Goal: Find specific page/section: Find specific page/section

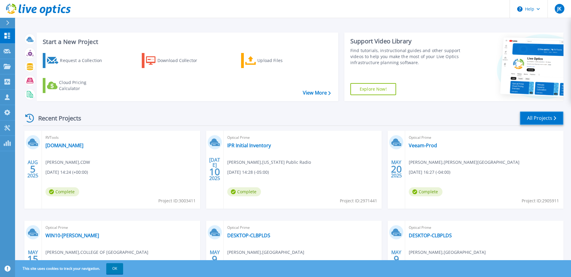
click at [532, 118] on link "All Projects" at bounding box center [542, 118] width 44 height 14
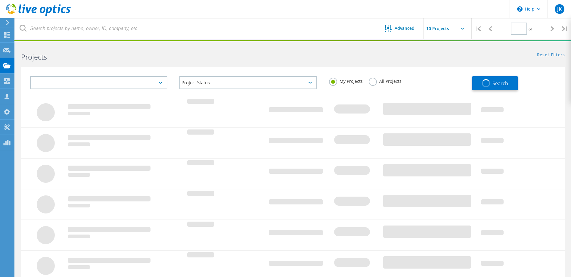
type input "1"
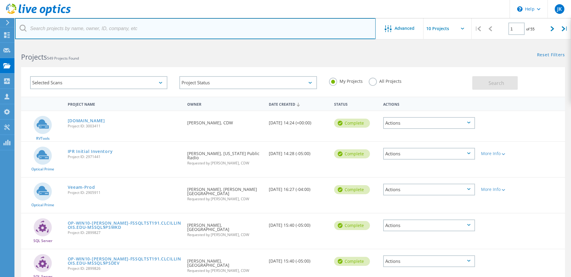
click at [110, 26] on input "text" at bounding box center [195, 28] width 361 height 21
paste input "2269945"
type input "2269945"
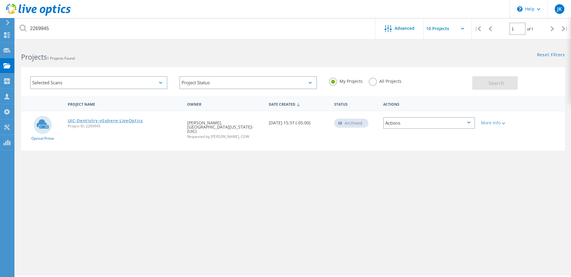
click at [98, 119] on link "UIC-Dentistry-vSphere-LiveOptics" at bounding box center [105, 121] width 75 height 4
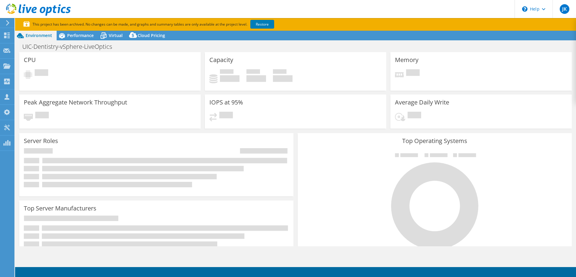
select select "USD"
